Goal: Communication & Community: Participate in discussion

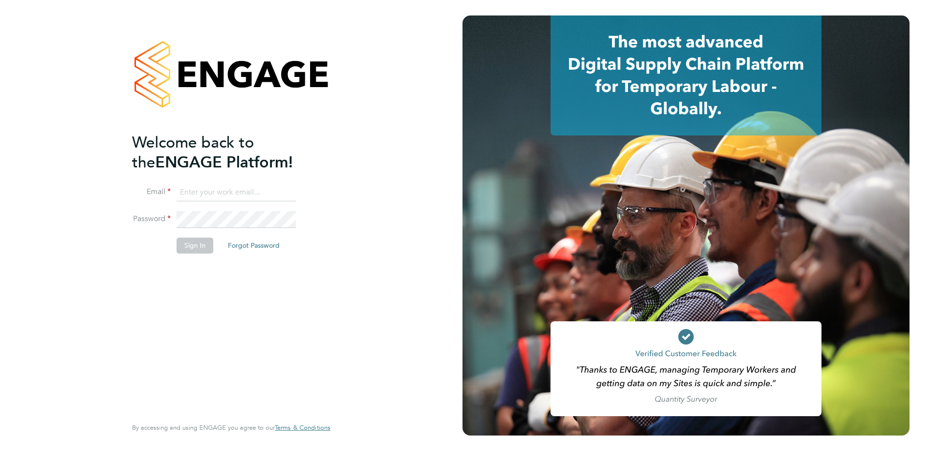
click at [220, 190] on input at bounding box center [237, 192] width 120 height 17
type input "james.sanger@ncclondon.ac.uk"
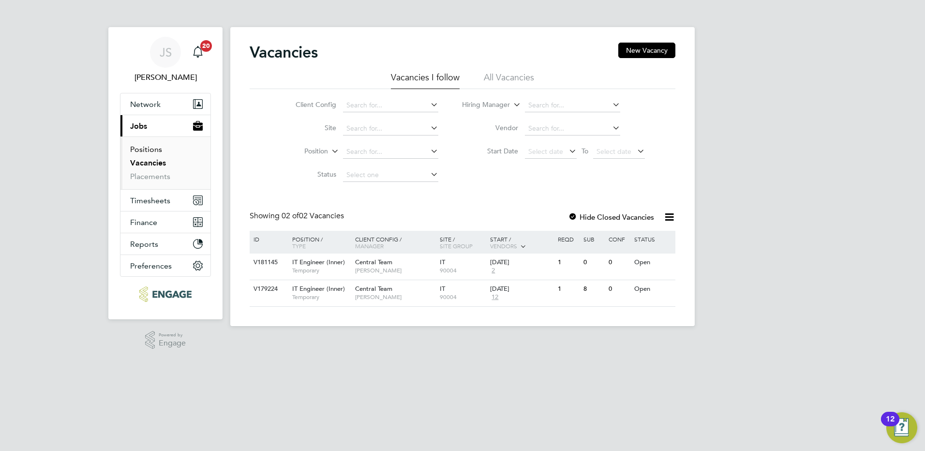
click at [157, 150] on link "Positions" at bounding box center [146, 149] width 32 height 9
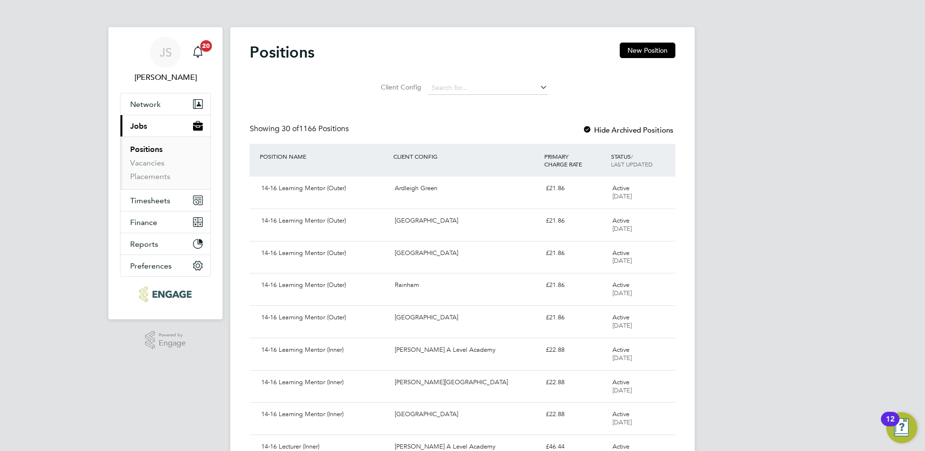
click at [159, 167] on li "Vacancies" at bounding box center [166, 165] width 73 height 14
click at [156, 162] on link "Vacancies" at bounding box center [147, 162] width 34 height 9
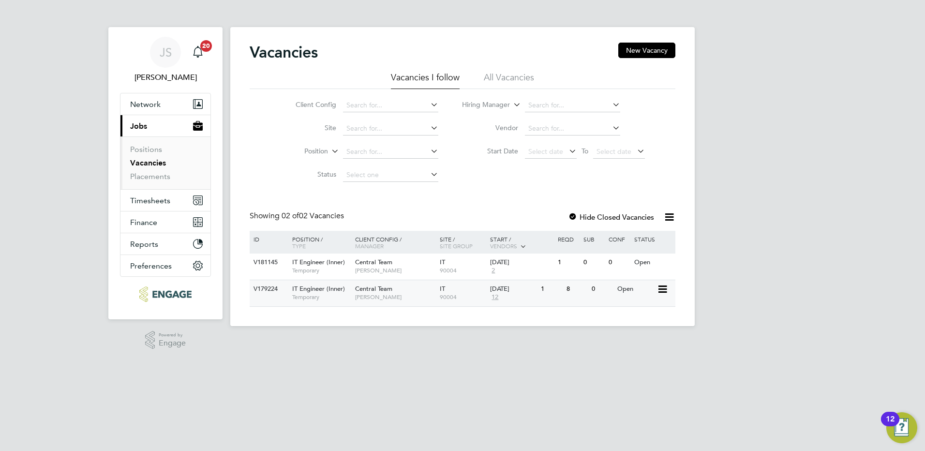
click at [496, 296] on span "12" at bounding box center [495, 297] width 10 height 8
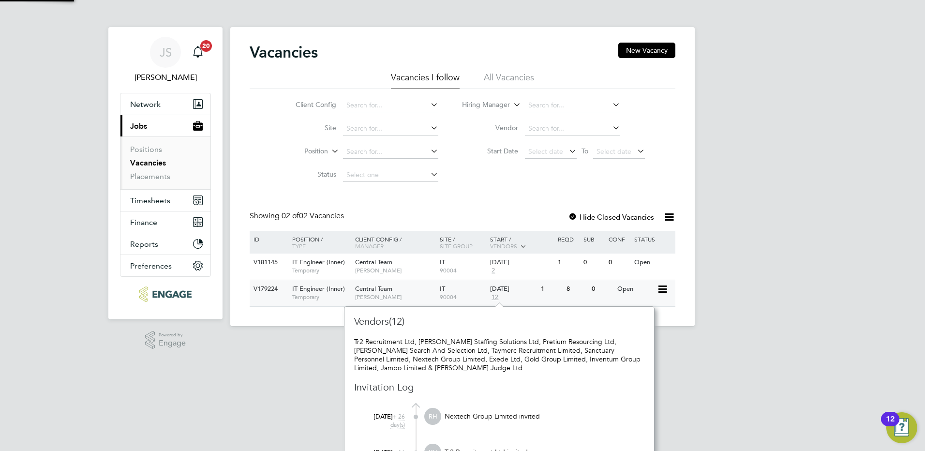
scroll to position [9, 11]
click at [270, 286] on div "V179224" at bounding box center [268, 289] width 34 height 18
click at [752, 293] on div "JS [PERSON_NAME] Notifications 20 Applications: Network Team Members Businesses…" at bounding box center [462, 171] width 925 height 342
click at [266, 317] on div "Vacancies New Vacancy Vacancies I follow All Vacancies Client Config Site Posit…" at bounding box center [462, 176] width 464 height 299
click at [144, 165] on link "Vacancies" at bounding box center [148, 162] width 36 height 9
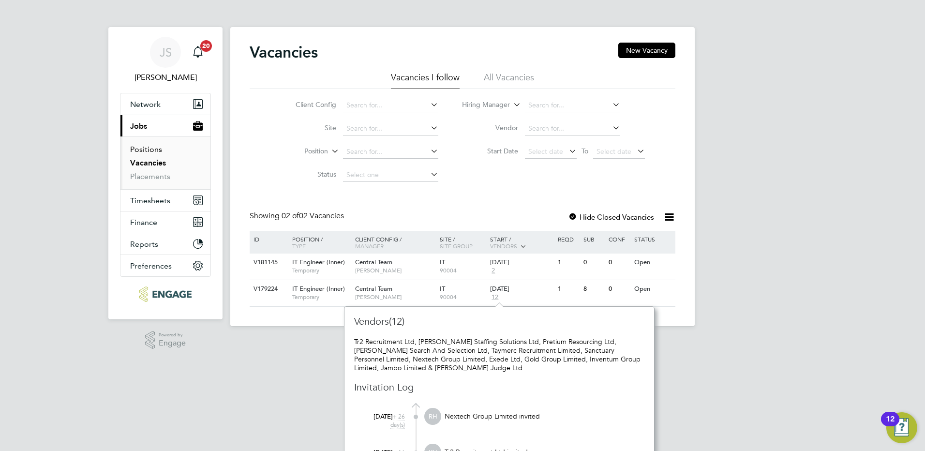
click at [143, 150] on link "Positions" at bounding box center [146, 149] width 32 height 9
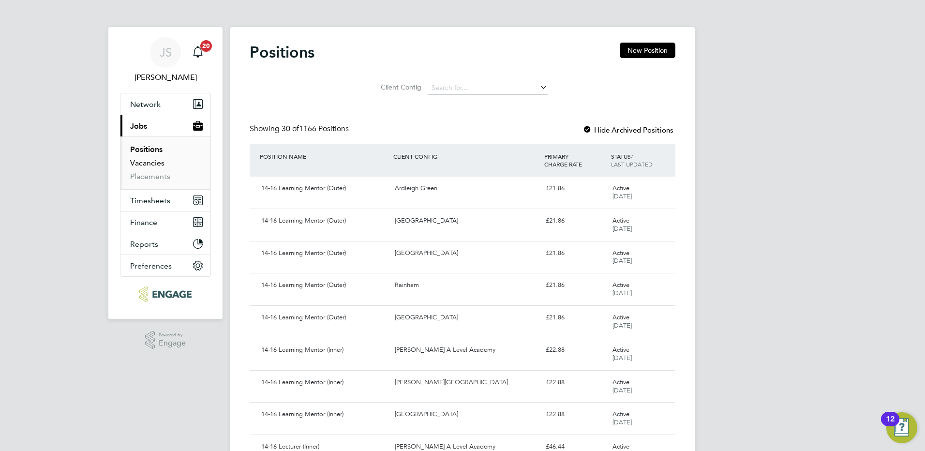
click at [153, 160] on link "Vacancies" at bounding box center [147, 162] width 34 height 9
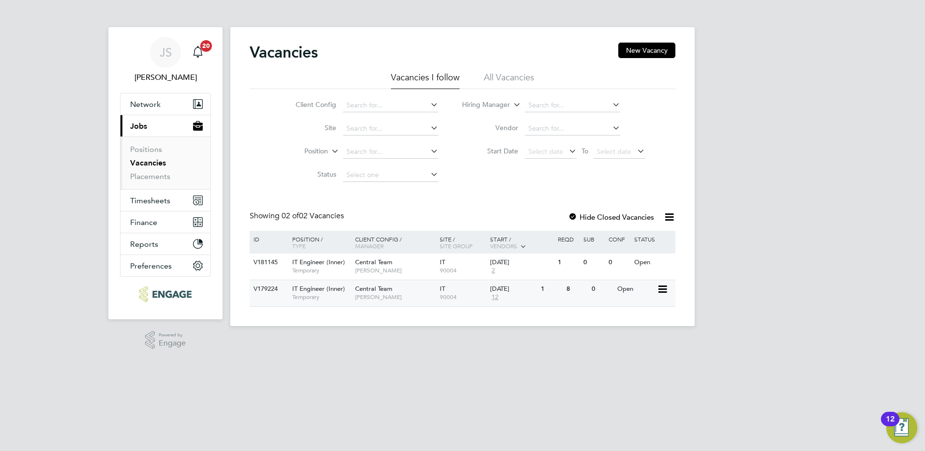
click at [311, 292] on span "IT Engineer (Inner)" at bounding box center [318, 289] width 53 height 8
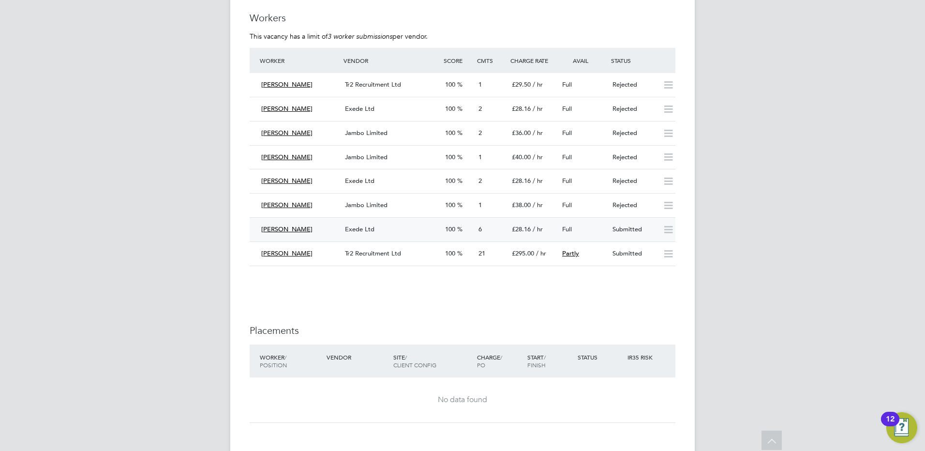
click at [667, 226] on icon at bounding box center [668, 230] width 12 height 8
click at [452, 230] on span "100" at bounding box center [450, 229] width 10 height 8
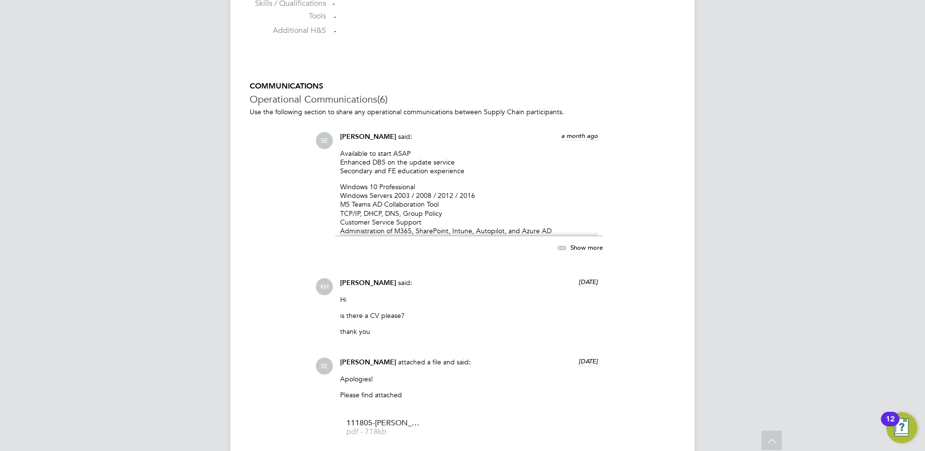
click at [596, 249] on span "Show more" at bounding box center [586, 247] width 32 height 8
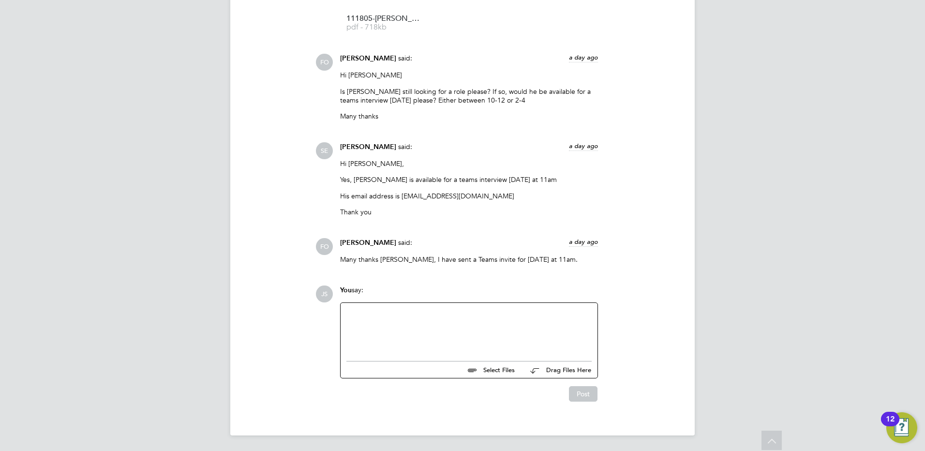
click at [494, 333] on div at bounding box center [468, 330] width 245 height 42
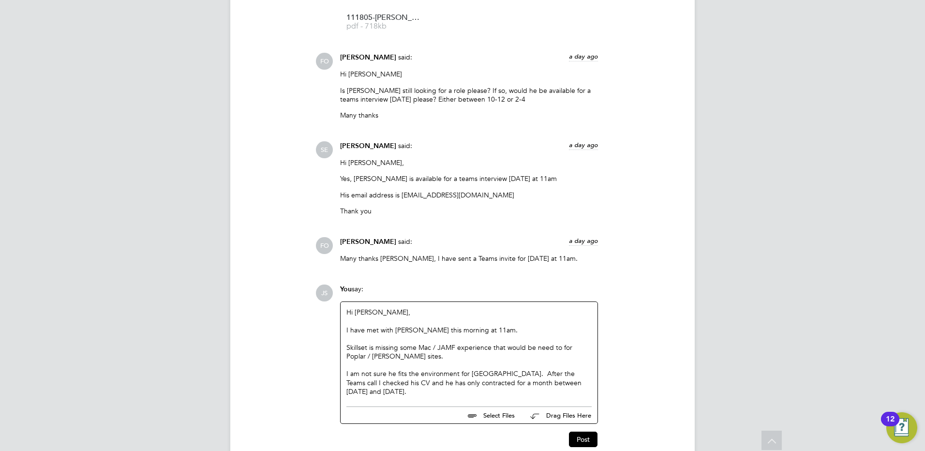
click at [528, 373] on div "I am not sure he fits the environment for New City College. After the Teams cal…" at bounding box center [468, 382] width 245 height 27
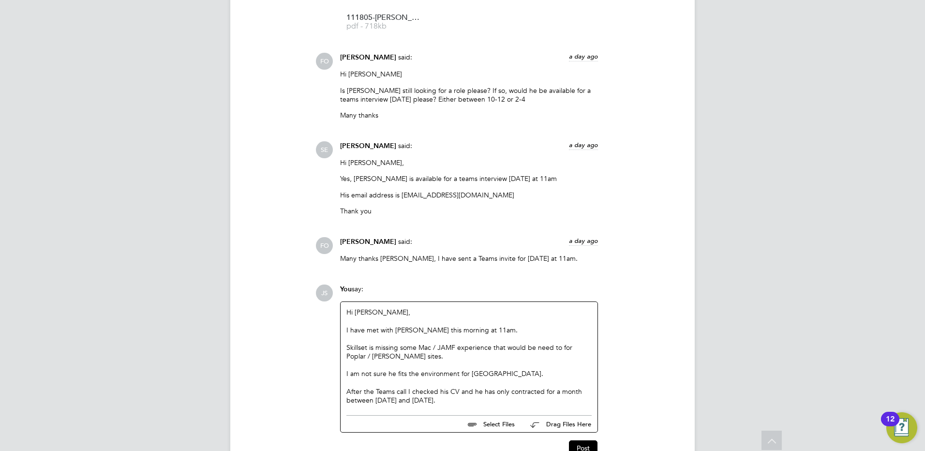
click at [497, 398] on div "I am not sure he fits the environment for New City College. After the Teams cal…" at bounding box center [468, 386] width 245 height 35
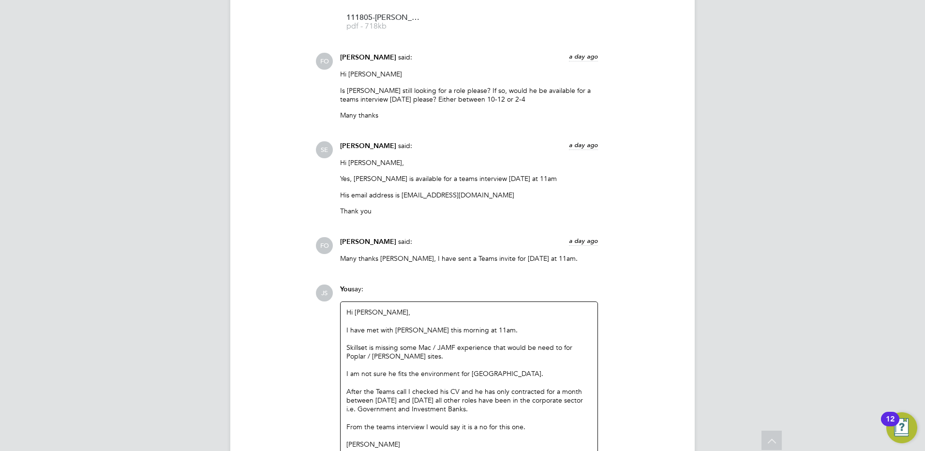
scroll to position [1418, 0]
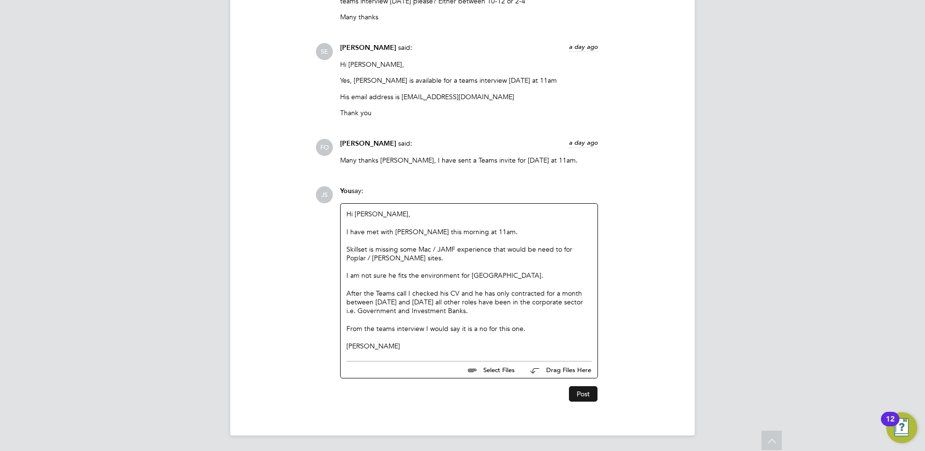
click at [584, 393] on button "Post" at bounding box center [583, 393] width 29 height 15
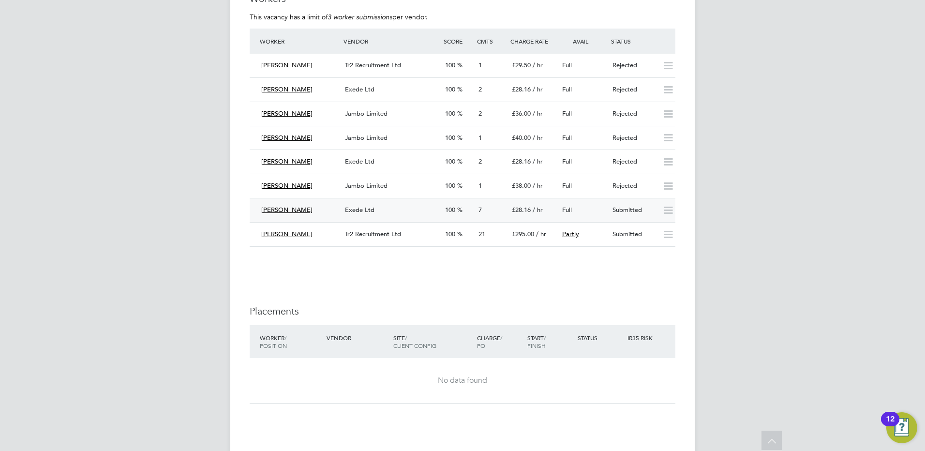
click at [670, 210] on icon at bounding box center [668, 211] width 12 height 8
click at [374, 211] on div "Exede Ltd" at bounding box center [391, 210] width 100 height 16
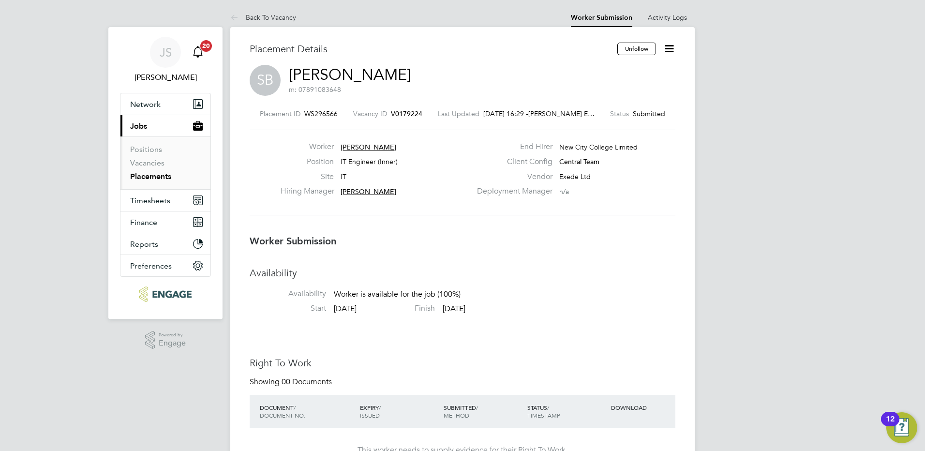
click at [200, 51] on icon "Main navigation" at bounding box center [198, 52] width 12 height 12
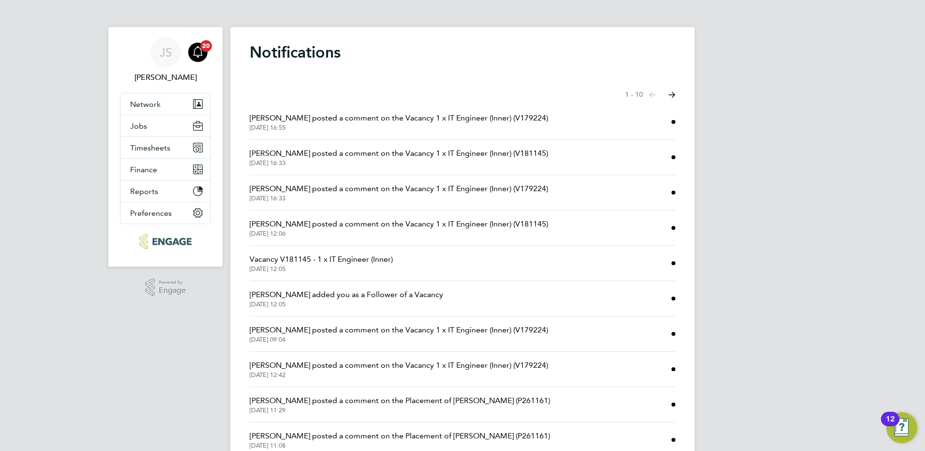
click at [359, 118] on span "Georgina Creighton posted a comment on the Vacancy 1 x IT Engineer (Inner) (V17…" at bounding box center [399, 118] width 299 height 12
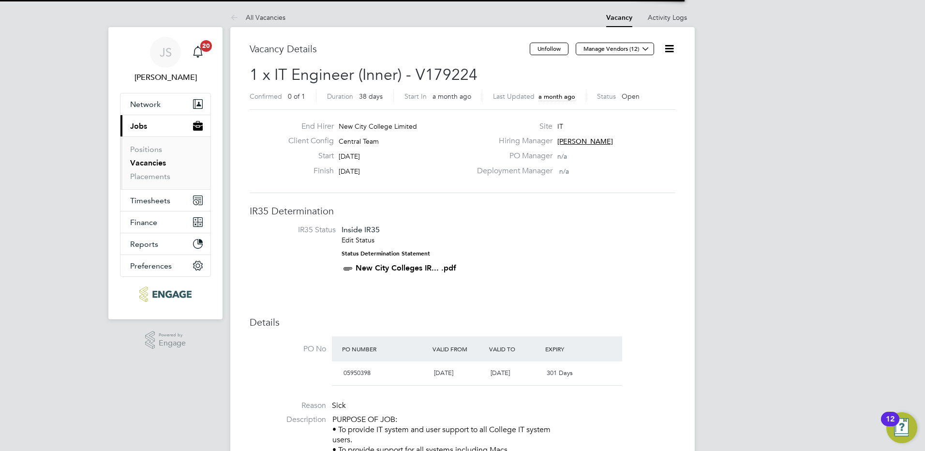
scroll to position [5, 5]
